Goal: Task Accomplishment & Management: Use online tool/utility

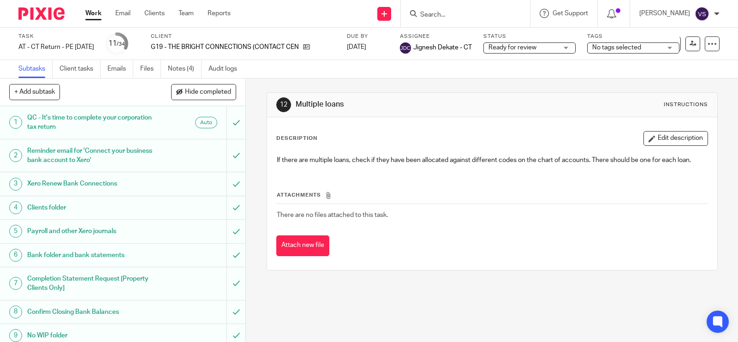
click at [445, 17] on input "Search" at bounding box center [460, 15] width 83 height 8
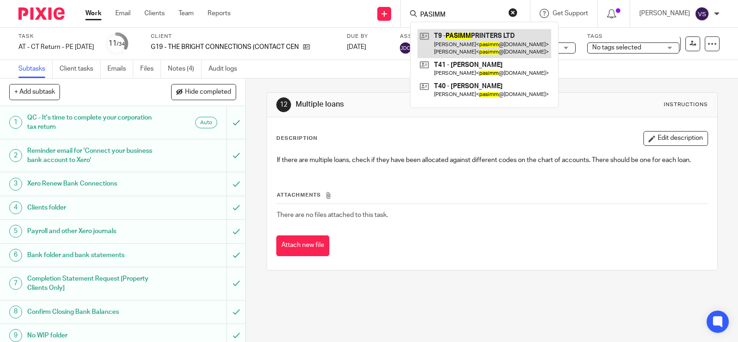
type input "PASIMM"
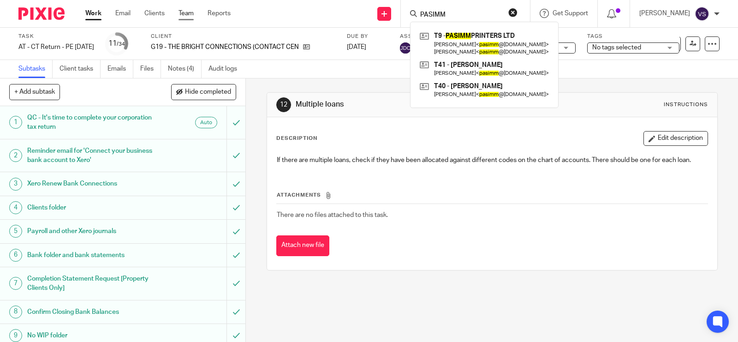
click at [185, 12] on link "Team" at bounding box center [185, 13] width 15 height 9
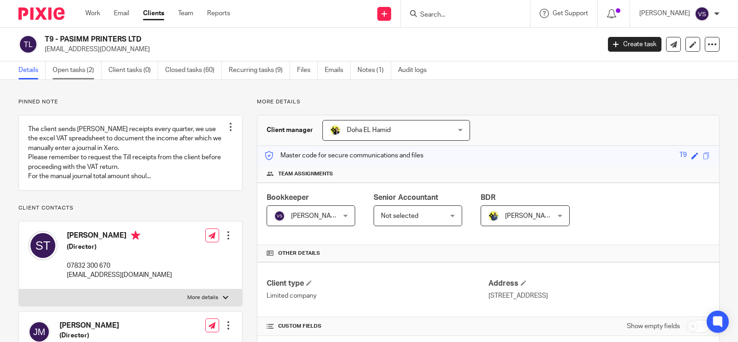
click at [78, 70] on link "Open tasks (2)" at bounding box center [77, 70] width 49 height 18
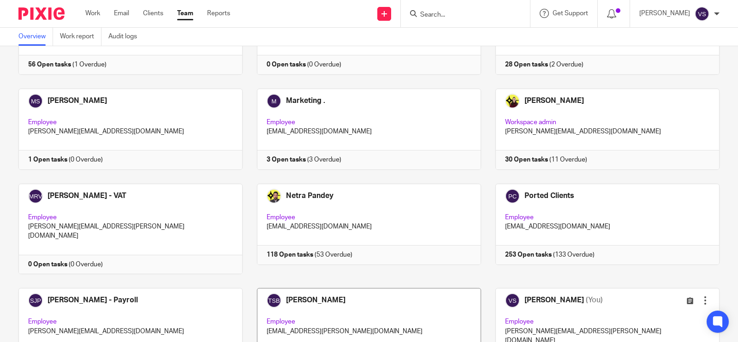
scroll to position [634, 0]
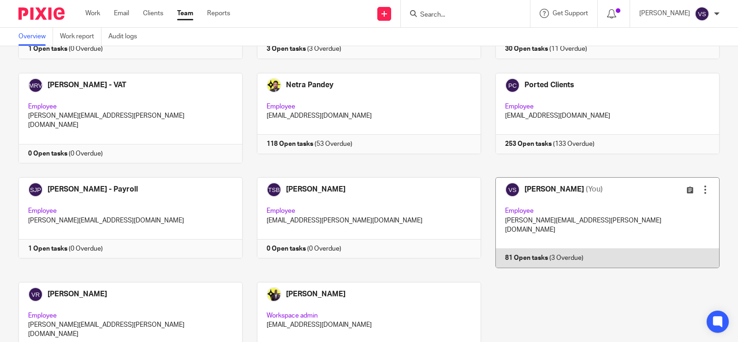
click at [605, 177] on link at bounding box center [600, 222] width 238 height 90
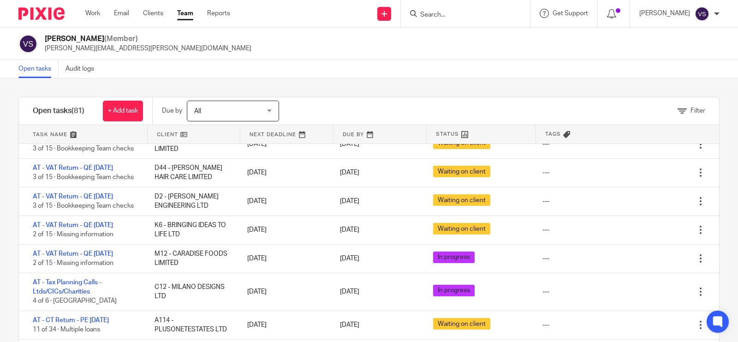
scroll to position [231, 0]
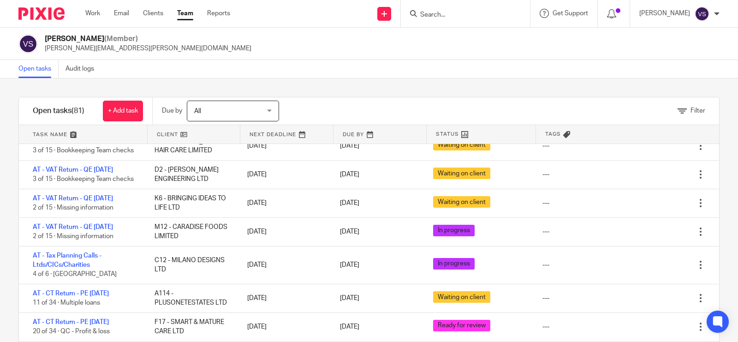
click at [346, 69] on div "Open tasks Audit logs" at bounding box center [369, 69] width 738 height 18
click at [417, 63] on div "Open tasks Audit logs" at bounding box center [369, 69] width 738 height 18
click at [456, 15] on input "Search" at bounding box center [460, 15] width 83 height 8
click at [460, 16] on input "Search" at bounding box center [460, 15] width 83 height 8
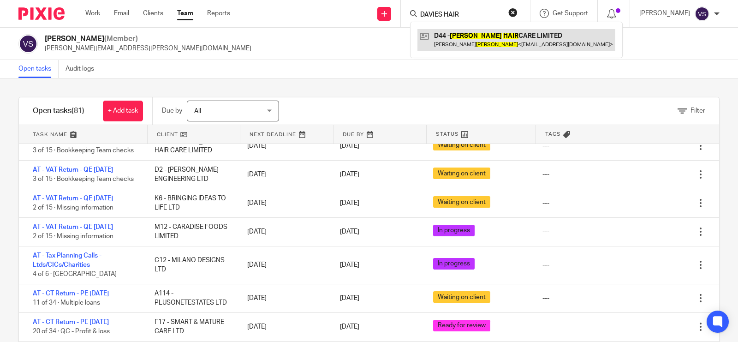
type input "DAVIES HAIR"
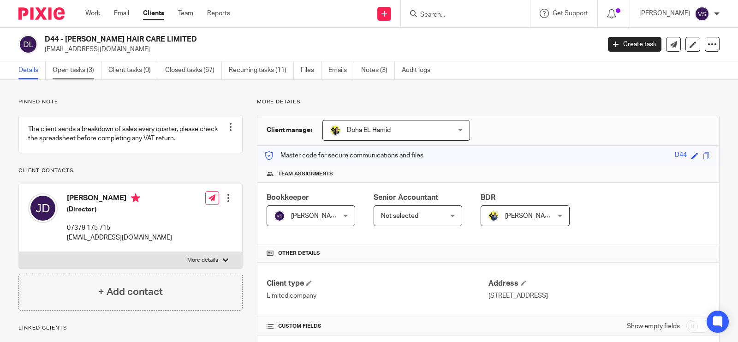
click at [76, 72] on link "Open tasks (3)" at bounding box center [77, 70] width 49 height 18
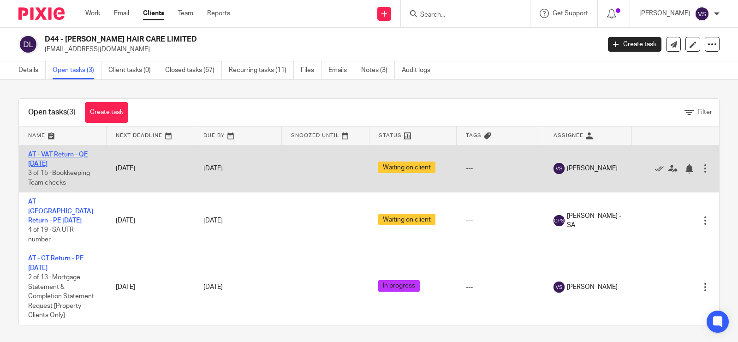
click at [60, 151] on link "AT - VAT Return - QE [DATE]" at bounding box center [57, 159] width 59 height 16
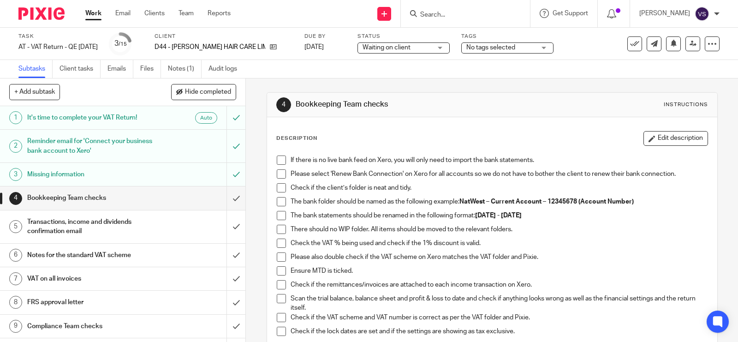
click at [387, 50] on span "Waiting on client" at bounding box center [396, 48] width 69 height 10
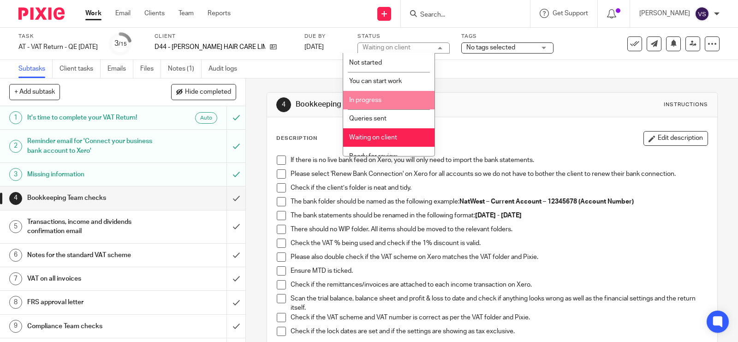
click at [399, 102] on li "In progress" at bounding box center [388, 100] width 91 height 19
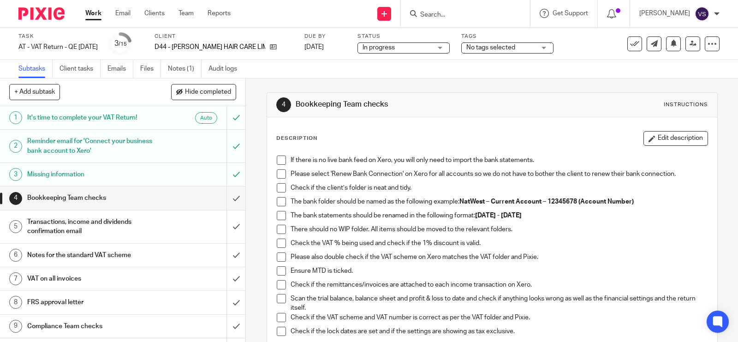
click at [279, 165] on span at bounding box center [281, 159] width 9 height 9
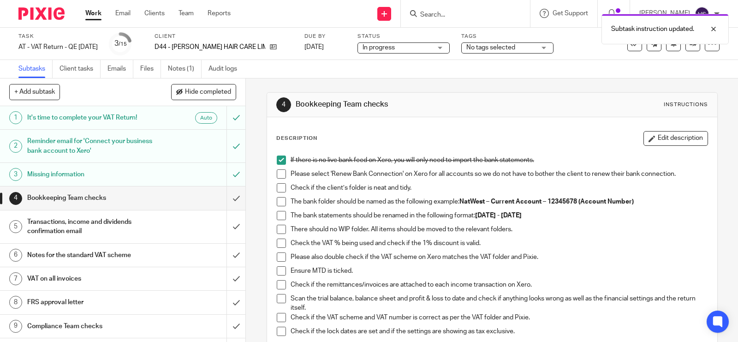
click at [279, 174] on span at bounding box center [281, 173] width 9 height 9
click at [280, 186] on span at bounding box center [281, 187] width 9 height 9
click at [277, 204] on span at bounding box center [281, 201] width 9 height 9
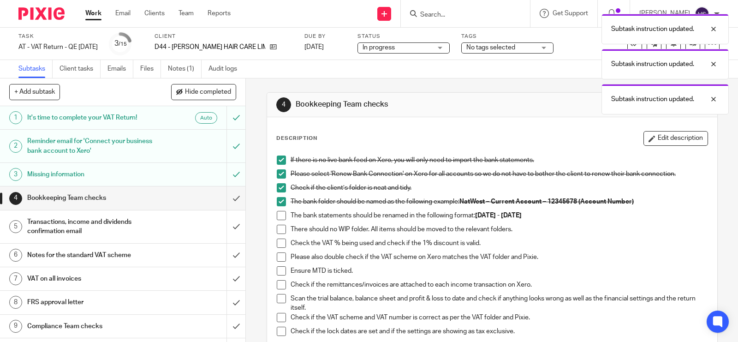
click at [277, 224] on li "The bank statements should be renamed in the following format: 01st June 2025 -…" at bounding box center [492, 218] width 431 height 14
click at [277, 216] on span at bounding box center [281, 215] width 9 height 9
click at [277, 229] on span at bounding box center [281, 229] width 9 height 9
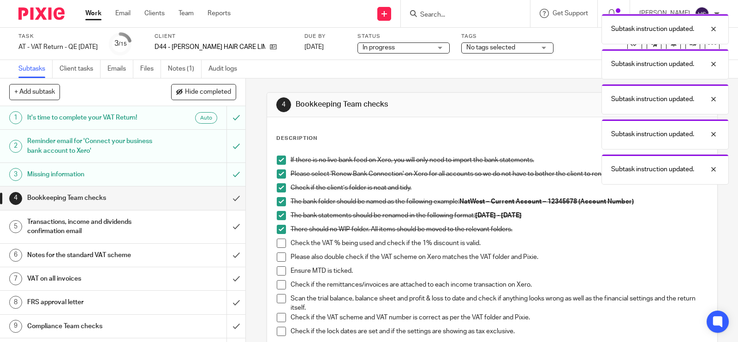
click at [278, 244] on span at bounding box center [281, 242] width 9 height 9
click at [279, 262] on li "Please also double check if the VAT scheme on Xero matches the VAT folder and P…" at bounding box center [492, 259] width 431 height 14
click at [278, 257] on span at bounding box center [281, 256] width 9 height 9
click at [278, 271] on span at bounding box center [281, 270] width 9 height 9
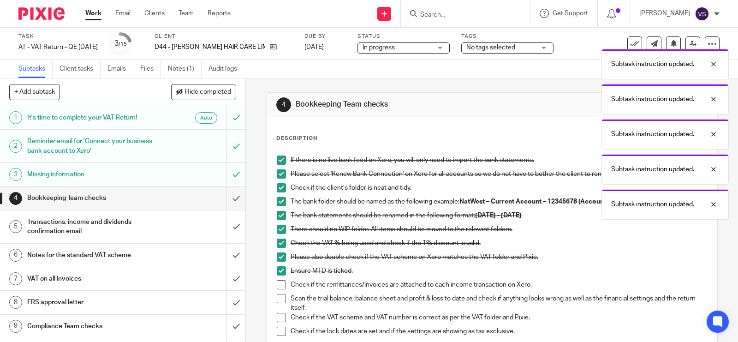
scroll to position [58, 0]
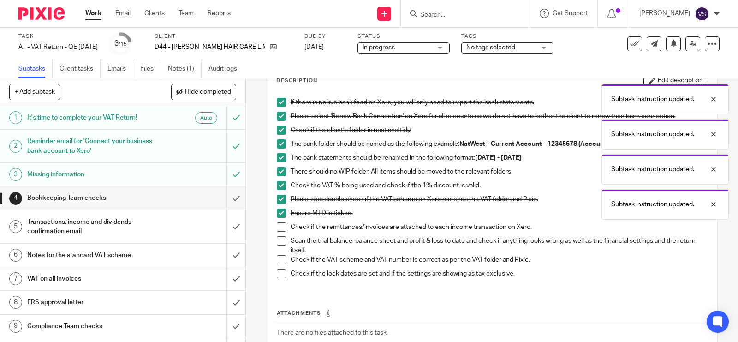
click at [280, 229] on span at bounding box center [281, 226] width 9 height 9
click at [277, 239] on span at bounding box center [281, 240] width 9 height 9
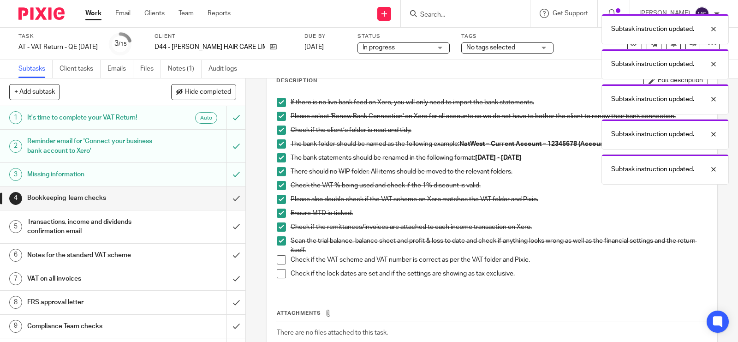
click at [278, 261] on span at bounding box center [281, 259] width 9 height 9
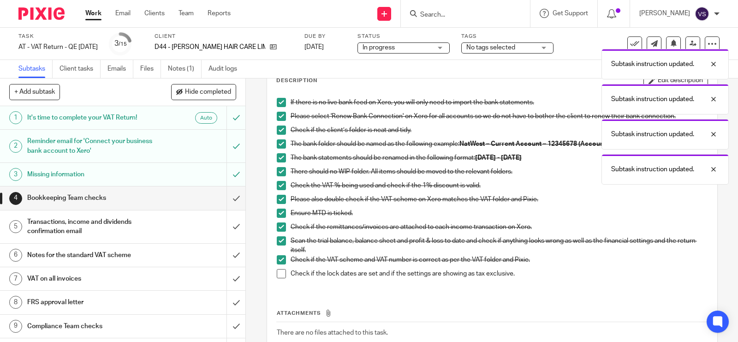
click at [278, 280] on li "Check if the lock dates are set and if the settings are showing as tax exclusiv…" at bounding box center [492, 276] width 431 height 14
click at [277, 277] on span at bounding box center [281, 273] width 9 height 9
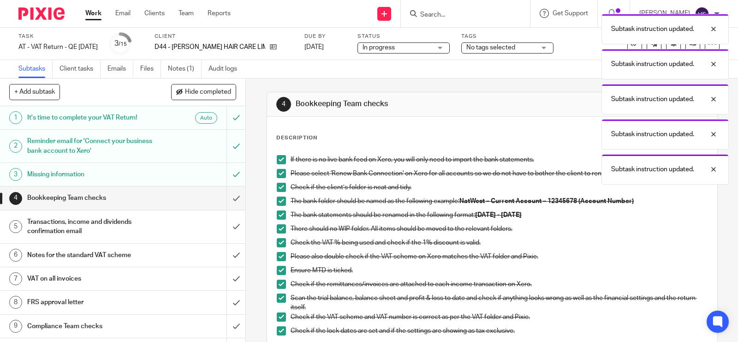
scroll to position [0, 0]
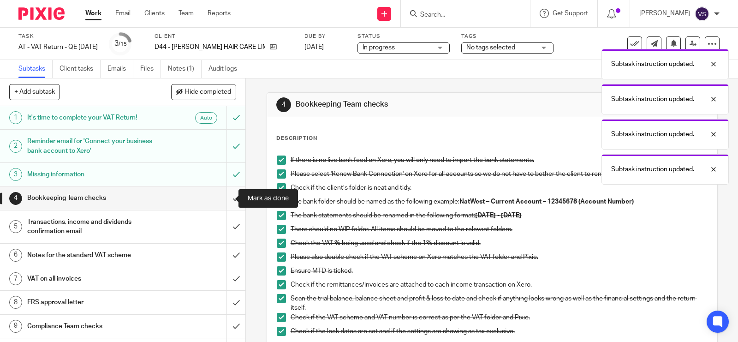
click at [227, 196] on input "submit" at bounding box center [122, 197] width 245 height 23
